Goal: Check status: Check status

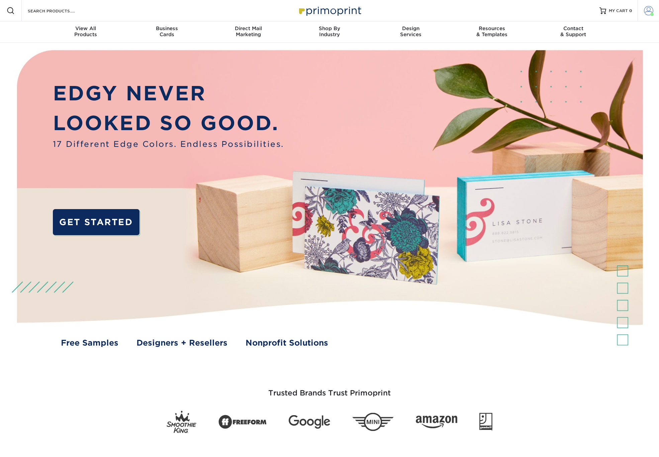
click at [645, 12] on span at bounding box center [648, 10] width 9 height 9
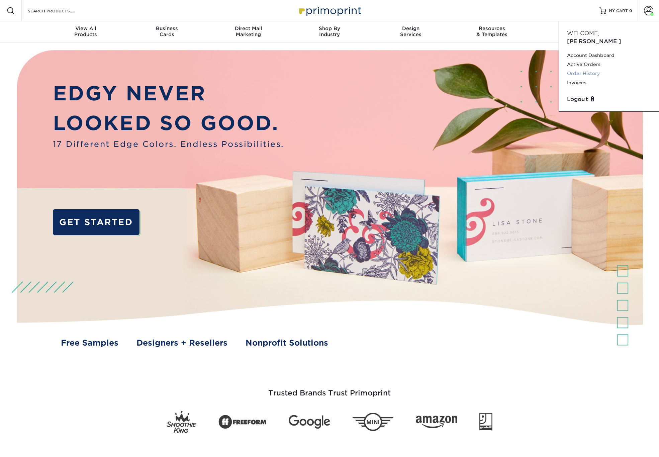
click at [587, 69] on link "Order History" at bounding box center [609, 73] width 84 height 9
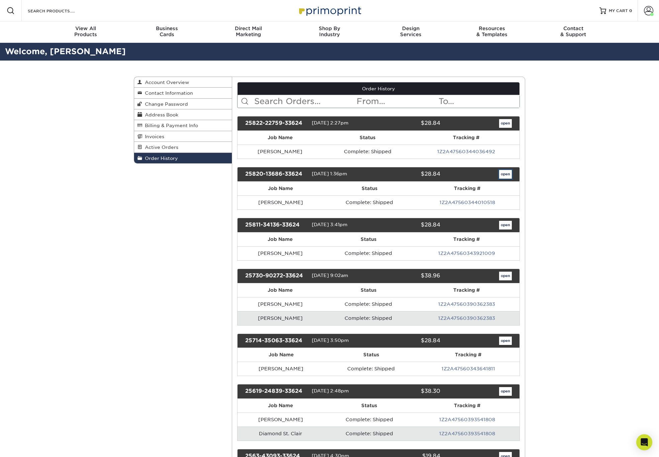
click at [506, 174] on link "open" at bounding box center [505, 174] width 13 height 9
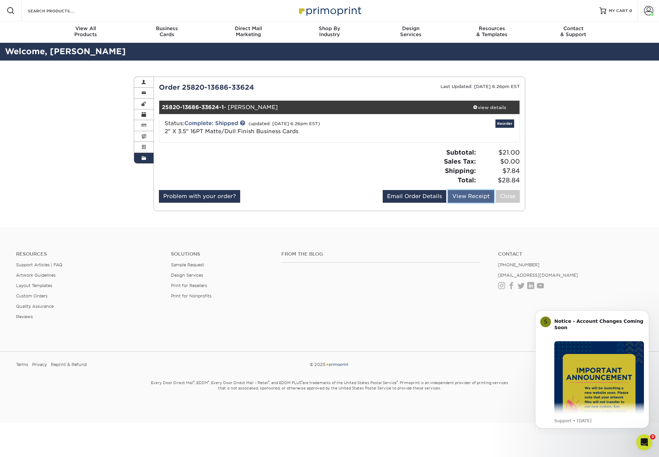
click at [464, 194] on link "View Receipt" at bounding box center [471, 196] width 46 height 13
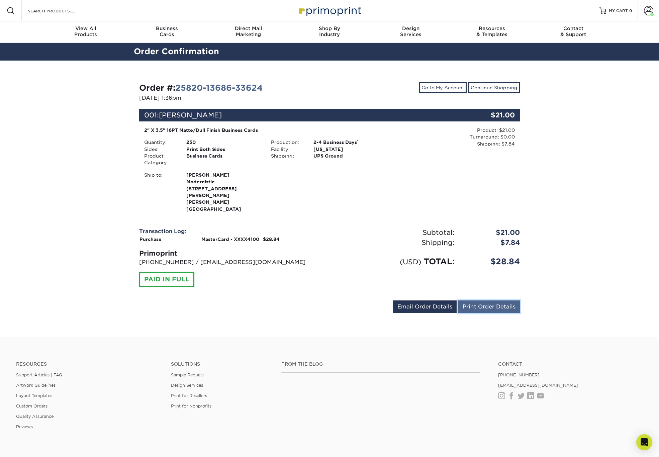
click at [479, 304] on link "Print Order Details" at bounding box center [489, 306] width 62 height 13
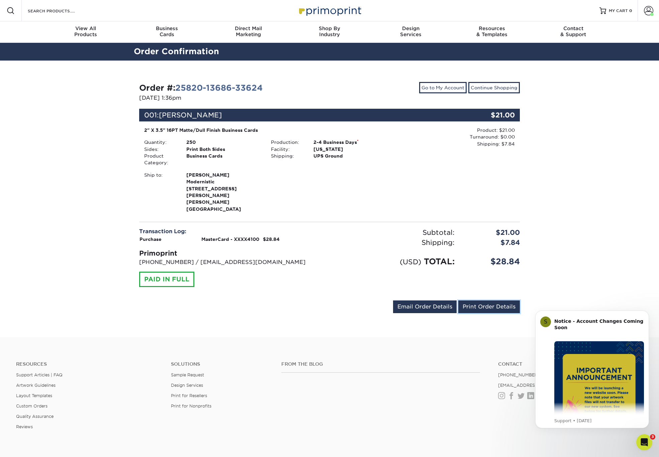
drag, startPoint x: 492, startPoint y: 294, endPoint x: 338, endPoint y: 171, distance: 197.8
click at [492, 300] on link "Print Order Details" at bounding box center [489, 306] width 62 height 13
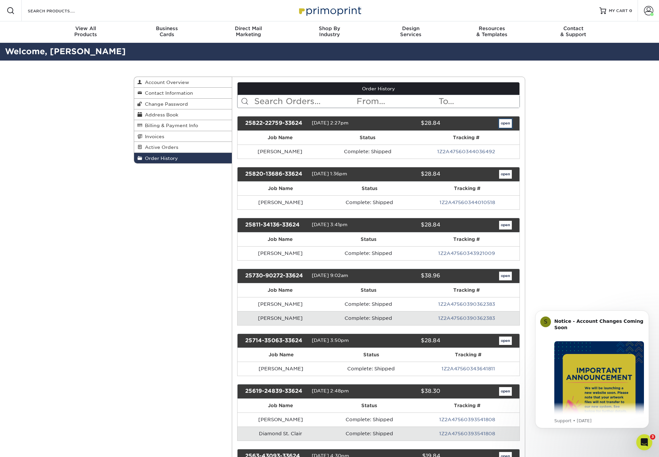
click at [506, 122] on link "open" at bounding box center [505, 123] width 13 height 9
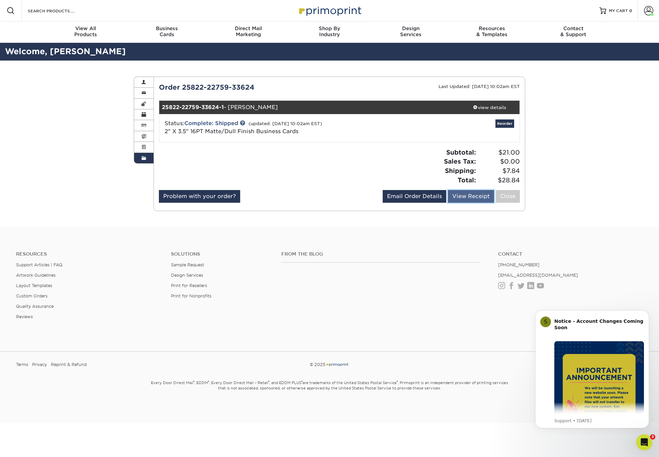
click at [474, 191] on link "View Receipt" at bounding box center [471, 196] width 46 height 13
click at [470, 198] on link "View Receipt" at bounding box center [471, 196] width 46 height 13
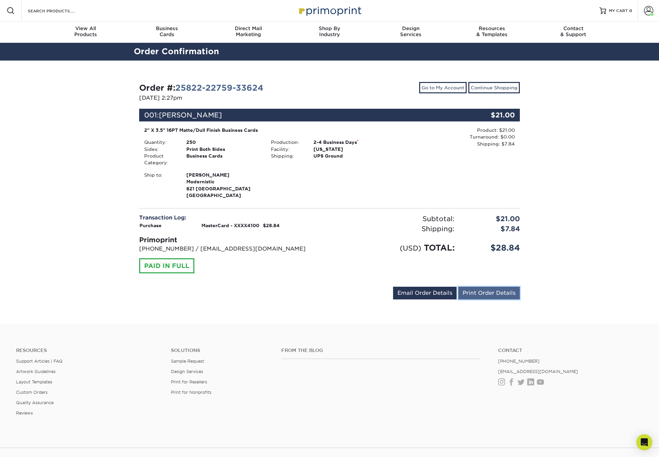
click at [493, 292] on link "Print Order Details" at bounding box center [489, 293] width 62 height 13
